Goal: Information Seeking & Learning: Learn about a topic

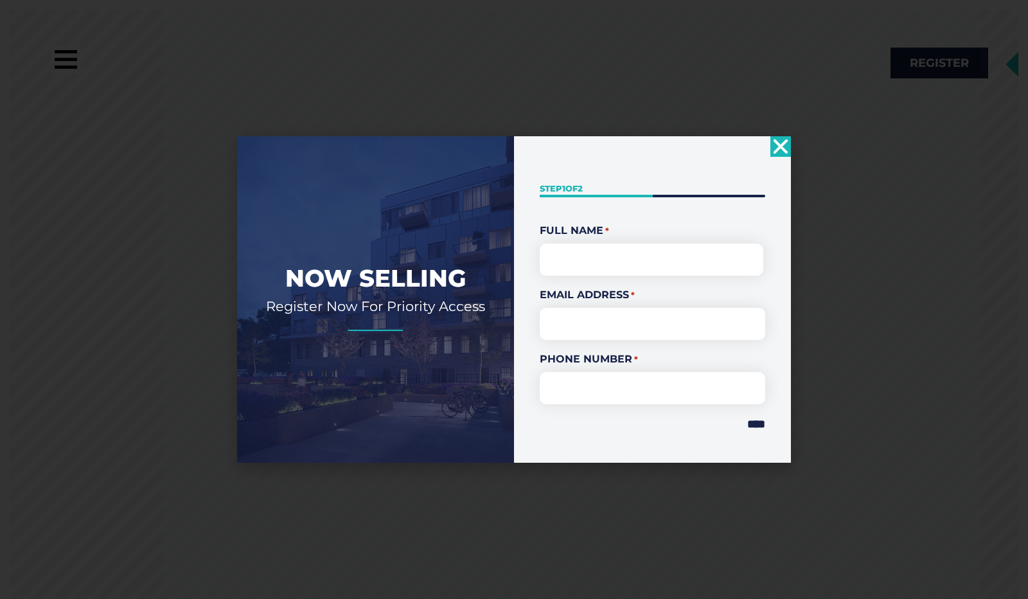
click at [777, 145] on use "Close" at bounding box center [781, 146] width 15 height 15
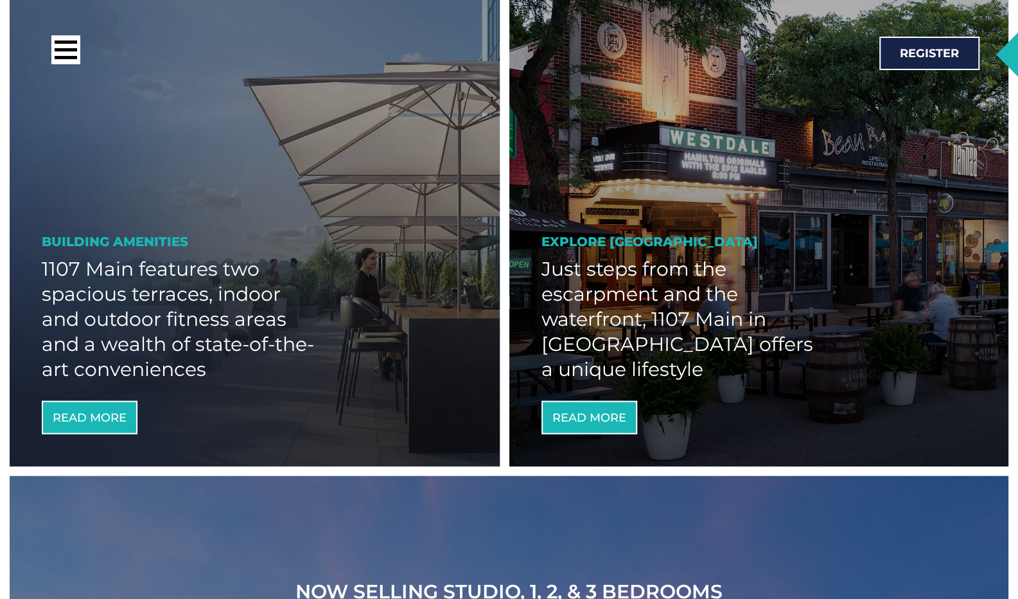
scroll to position [1569, 0]
click at [143, 327] on h2 "1107 Main features two spacious terraces, indoor and outdoor fitness areas and …" at bounding box center [178, 318] width 272 height 125
click at [100, 418] on span "Read More" at bounding box center [90, 418] width 74 height 12
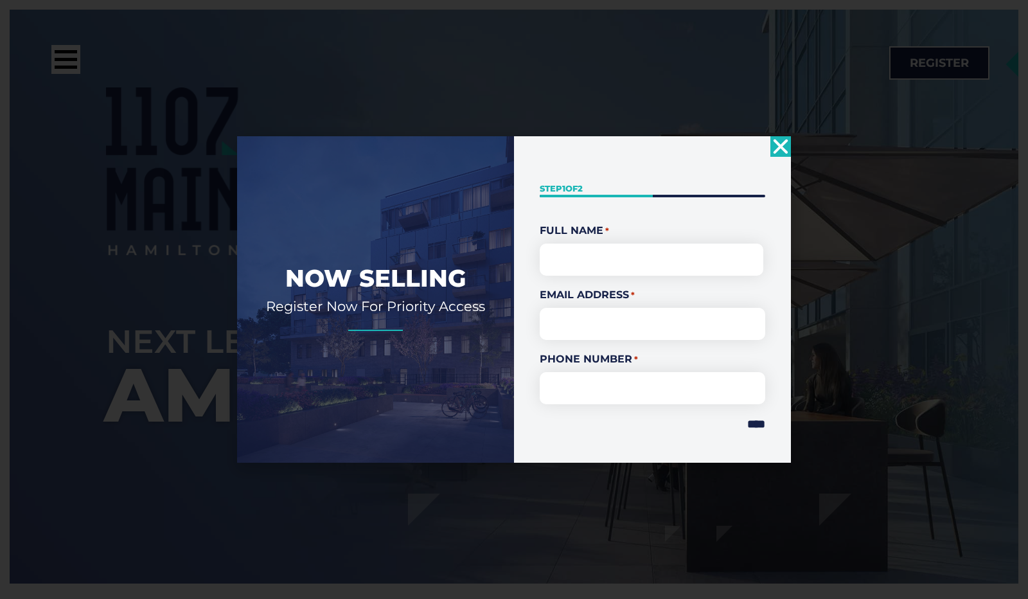
click at [781, 146] on use "Close" at bounding box center [781, 146] width 15 height 15
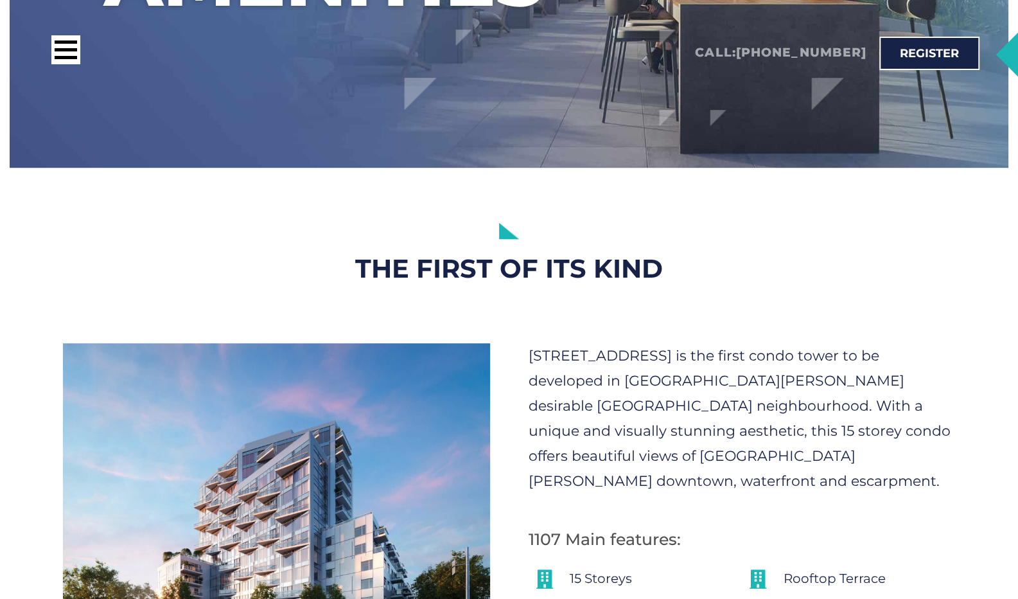
scroll to position [635, 0]
